Goal: Task Accomplishment & Management: Complete application form

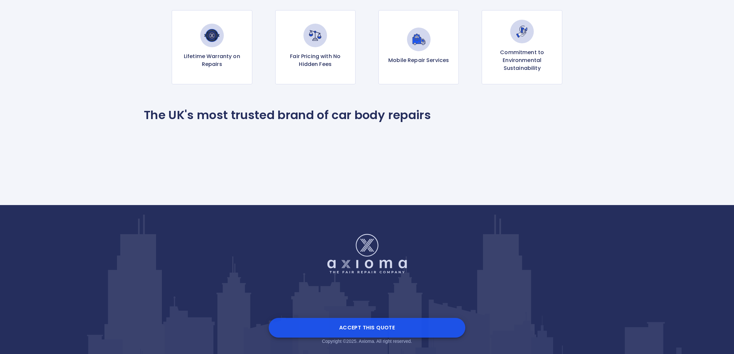
scroll to position [683, 0]
click at [355, 328] on button "Accept this Quote" at bounding box center [367, 327] width 197 height 20
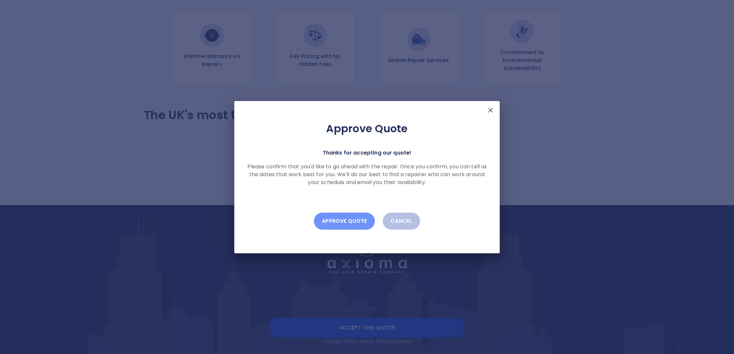
click at [351, 221] on button "Approve Quote" at bounding box center [344, 220] width 61 height 17
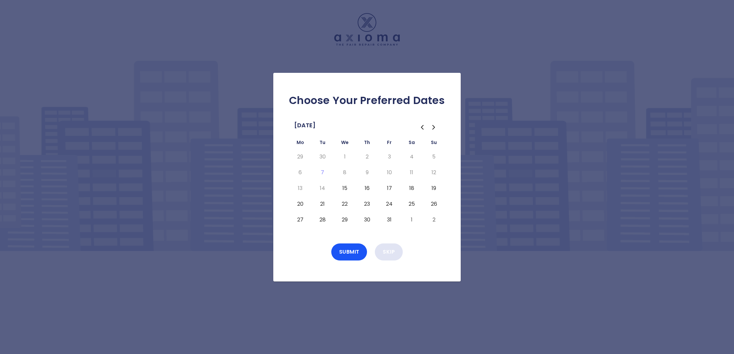
click at [391, 252] on button "Skip" at bounding box center [389, 251] width 28 height 17
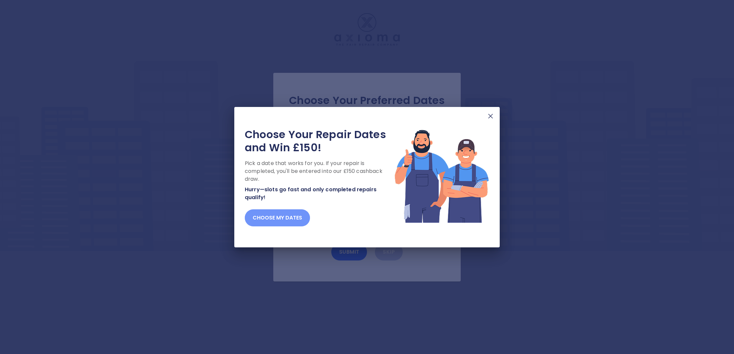
click at [269, 218] on button "Choose my dates" at bounding box center [277, 217] width 65 height 17
click at [282, 216] on button "Choose my dates" at bounding box center [277, 217] width 65 height 17
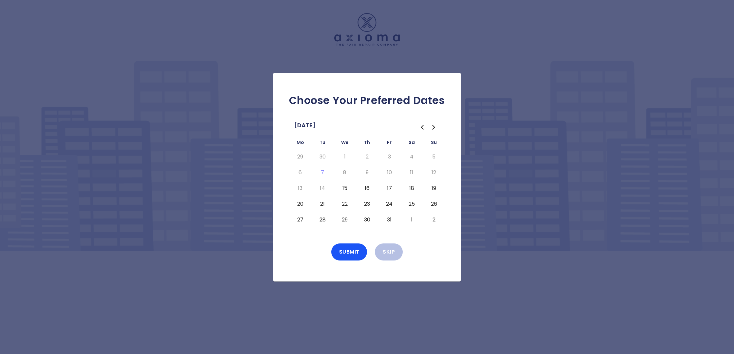
click at [344, 188] on button "15" at bounding box center [345, 188] width 12 height 10
click at [388, 188] on button "17" at bounding box center [389, 188] width 12 height 10
click at [434, 127] on icon "Go to the Next Month" at bounding box center [434, 127] width 8 height 8
drag, startPoint x: 300, startPoint y: 173, endPoint x: 305, endPoint y: 173, distance: 5.3
click at [300, 173] on button "3" at bounding box center [300, 172] width 12 height 10
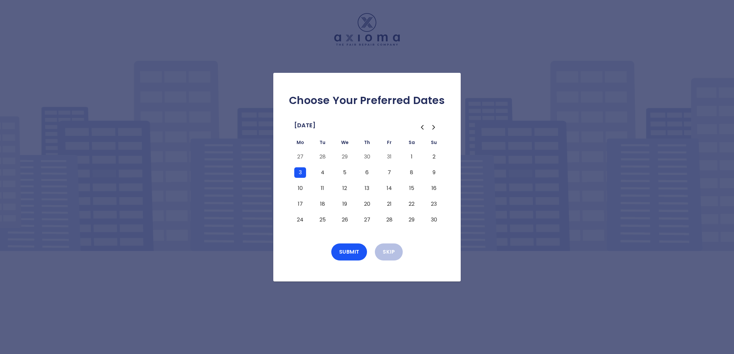
click at [323, 173] on button "4" at bounding box center [323, 172] width 12 height 10
click at [346, 173] on button "5" at bounding box center [345, 172] width 12 height 10
click at [389, 173] on button "7" at bounding box center [389, 172] width 12 height 10
click at [347, 249] on button "Submit" at bounding box center [349, 251] width 36 height 17
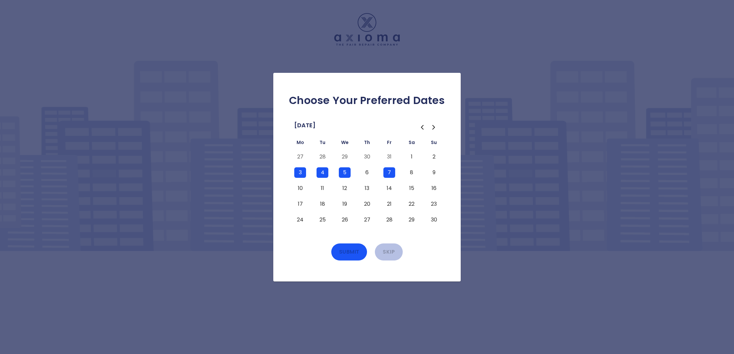
scroll to position [0, 0]
